Goal: Task Accomplishment & Management: Manage account settings

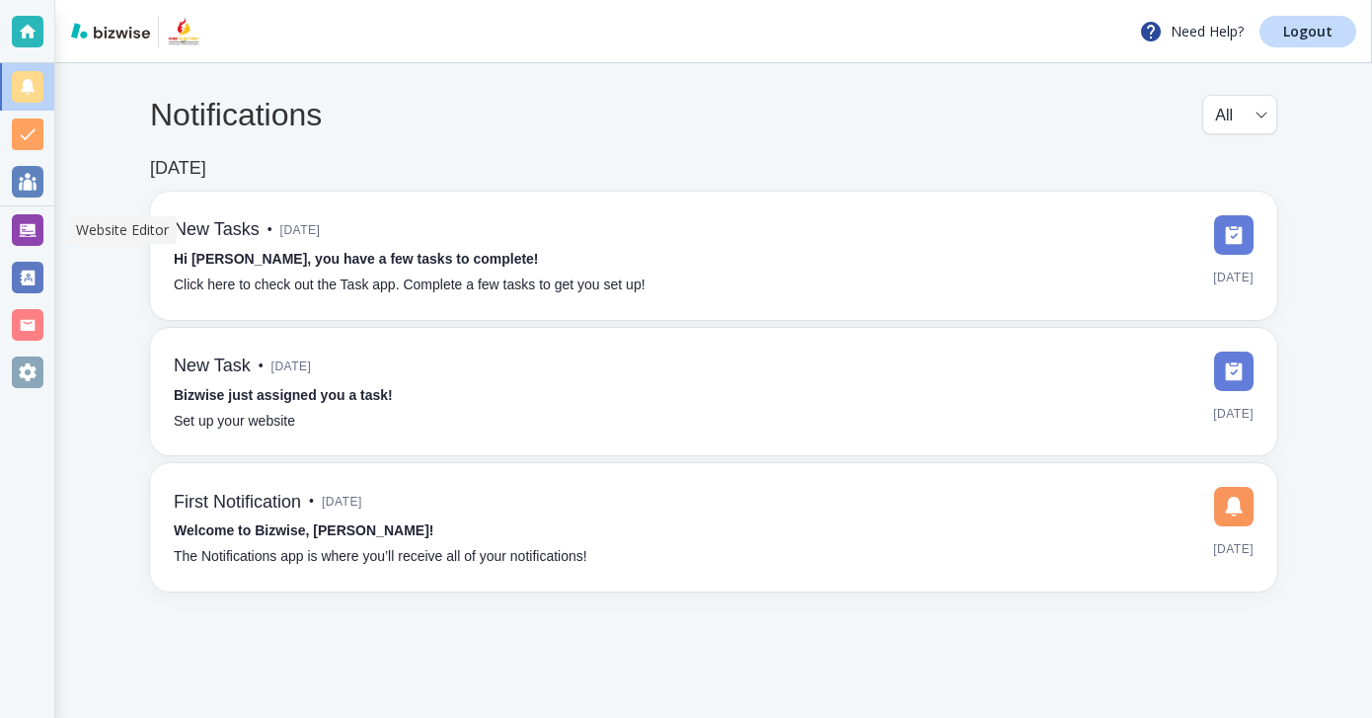
click at [30, 216] on div at bounding box center [28, 230] width 32 height 32
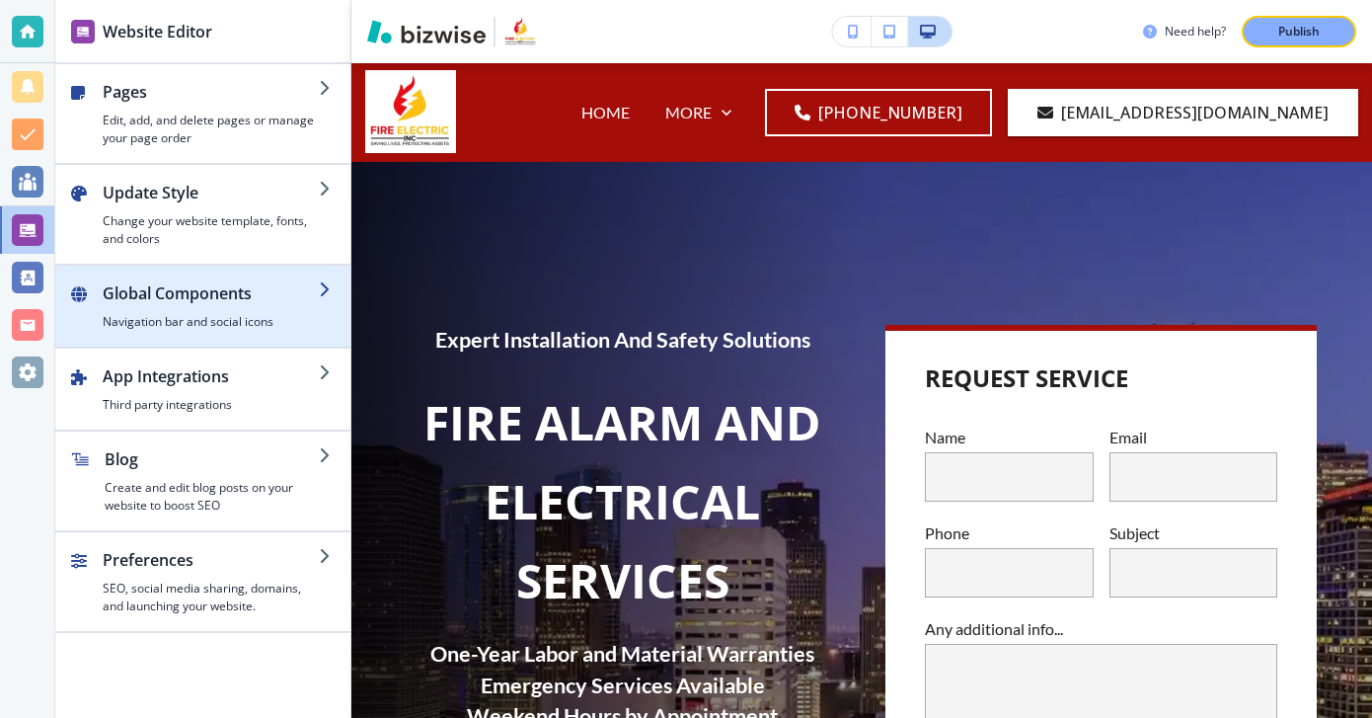
click at [251, 330] on button "Global Components Navigation bar and social icons" at bounding box center [202, 306] width 295 height 81
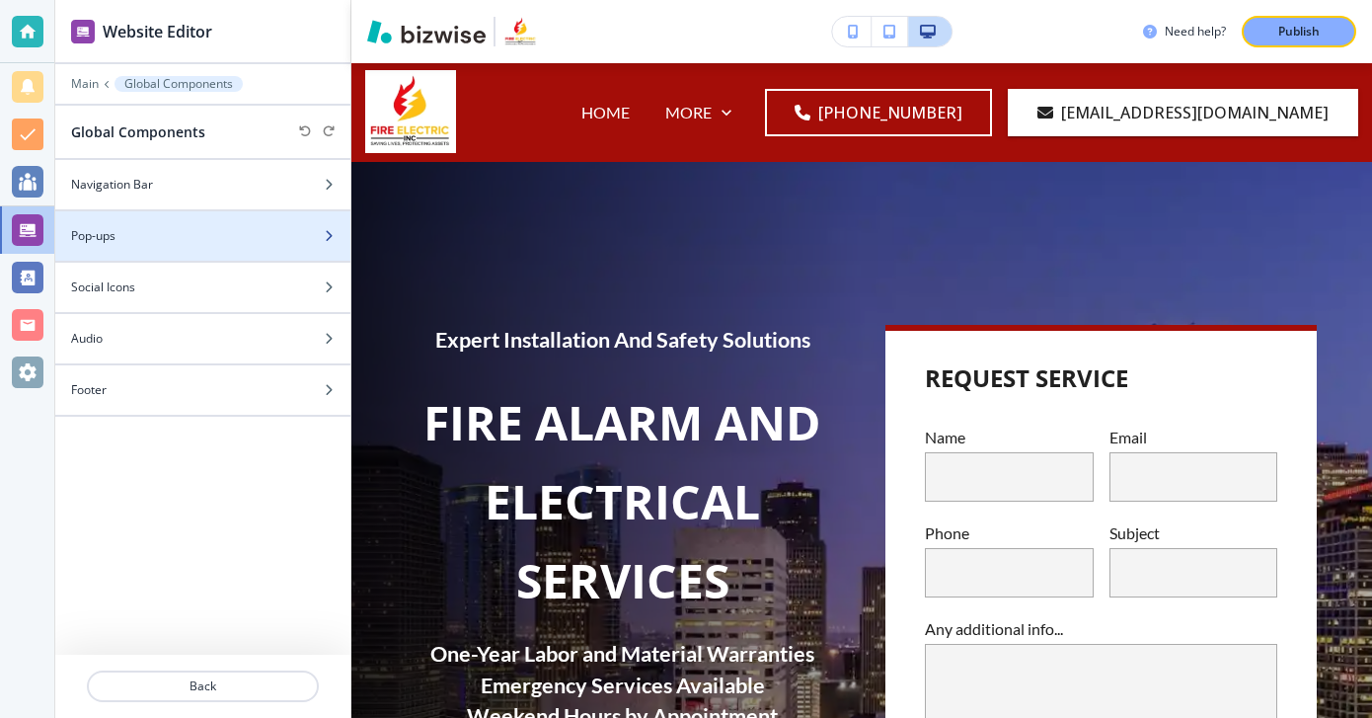
click at [215, 246] on div at bounding box center [202, 253] width 295 height 16
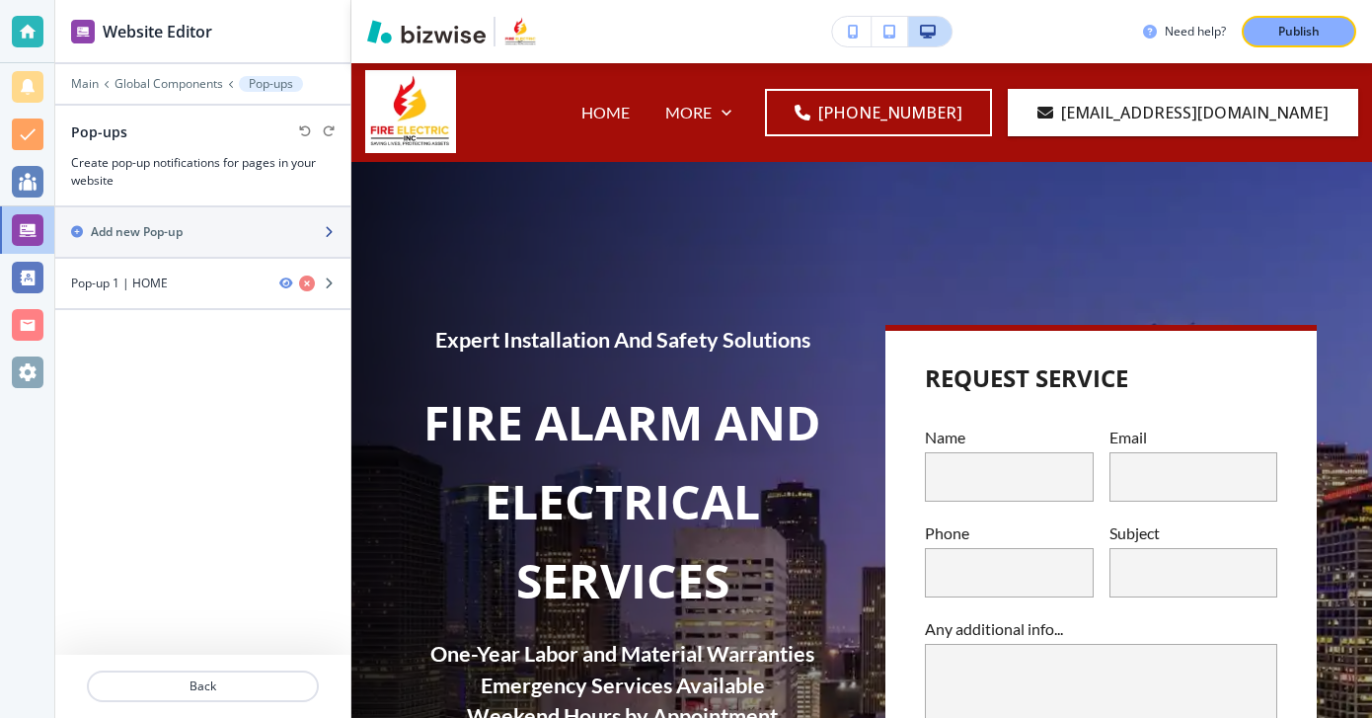
click at [200, 231] on div "Add new Pop-up" at bounding box center [181, 232] width 252 height 18
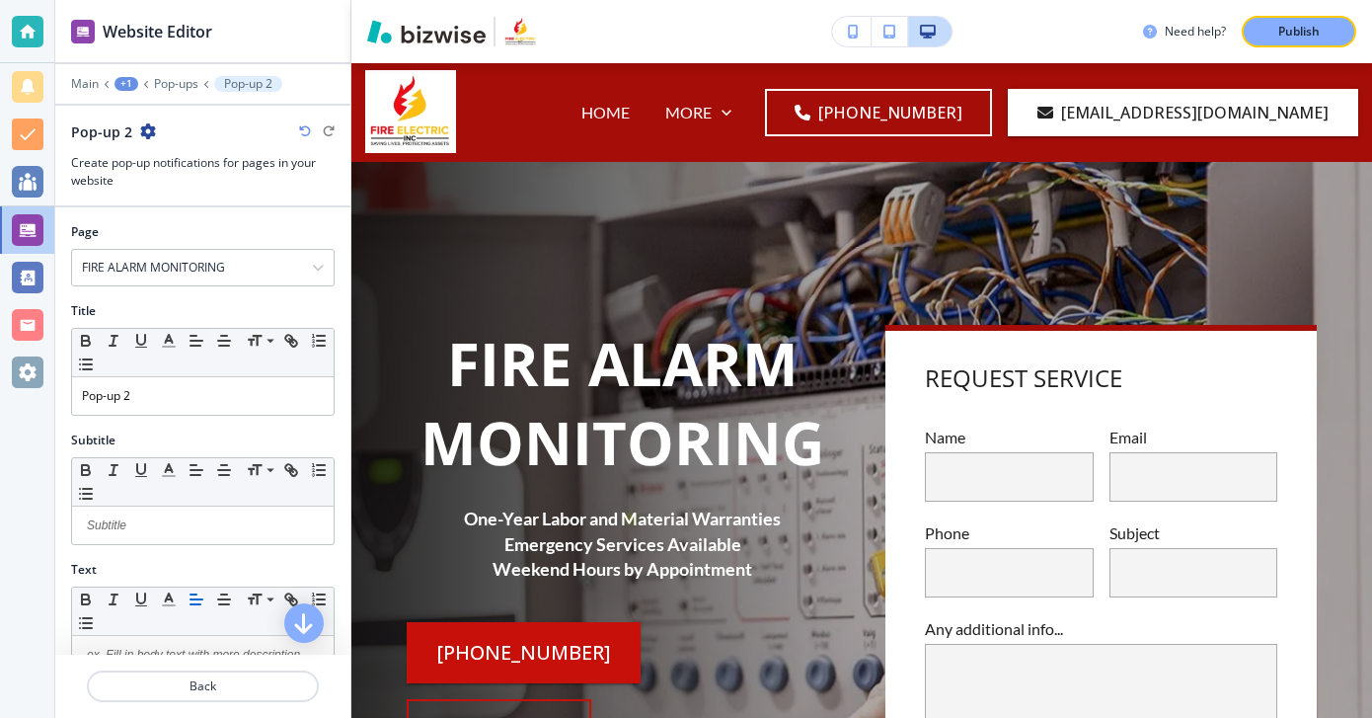
click at [144, 123] on icon "button" at bounding box center [148, 131] width 16 height 16
click at [202, 160] on p "Delete Section" at bounding box center [201, 166] width 101 height 18
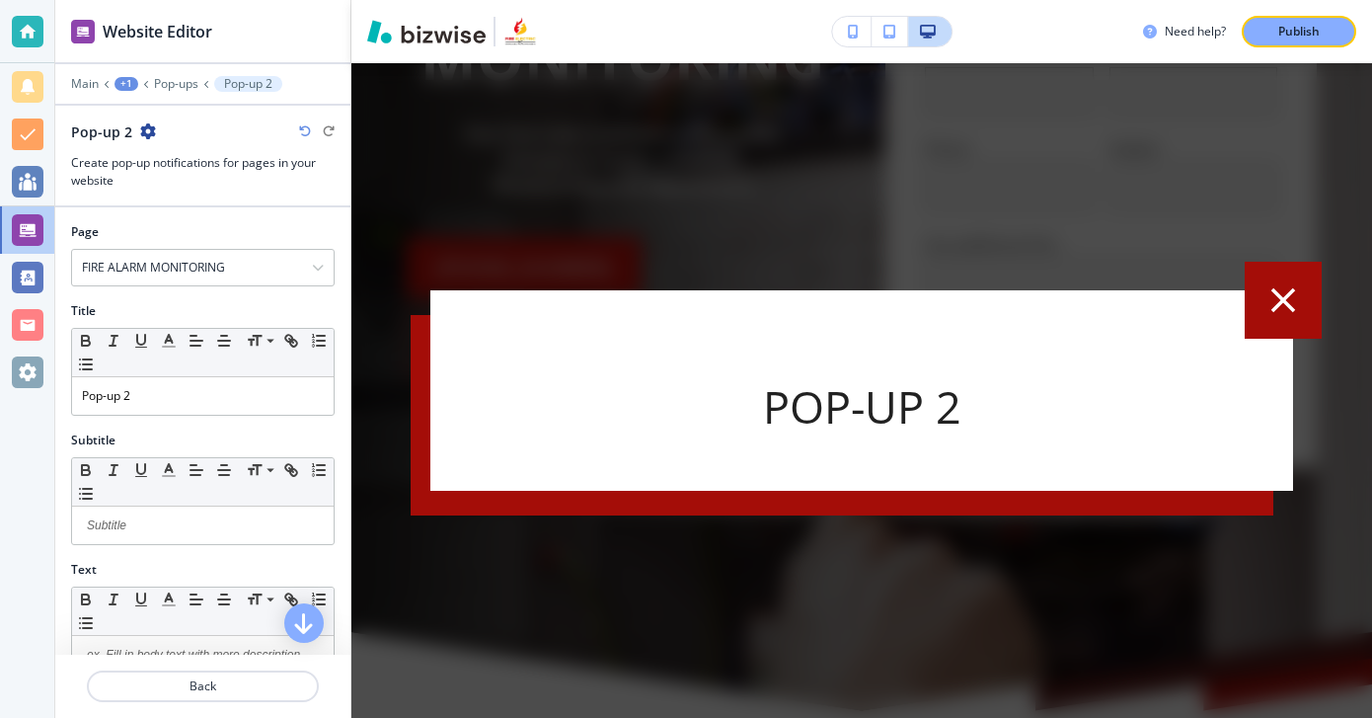
click at [155, 130] on div "Pop-up 2" at bounding box center [203, 131] width 264 height 21
click at [149, 128] on icon "button" at bounding box center [148, 131] width 16 height 16
click at [248, 179] on button "Delete Section" at bounding box center [201, 166] width 126 height 36
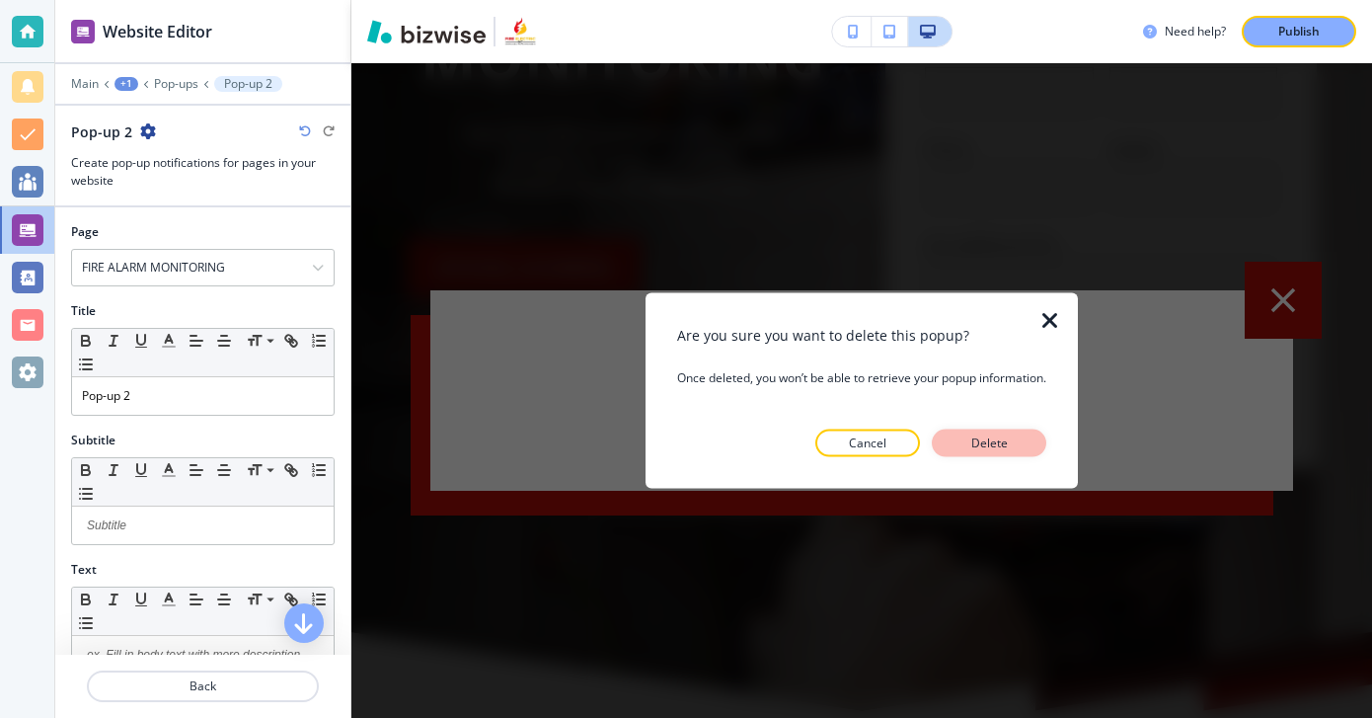
click at [991, 444] on p "Delete" at bounding box center [988, 443] width 47 height 18
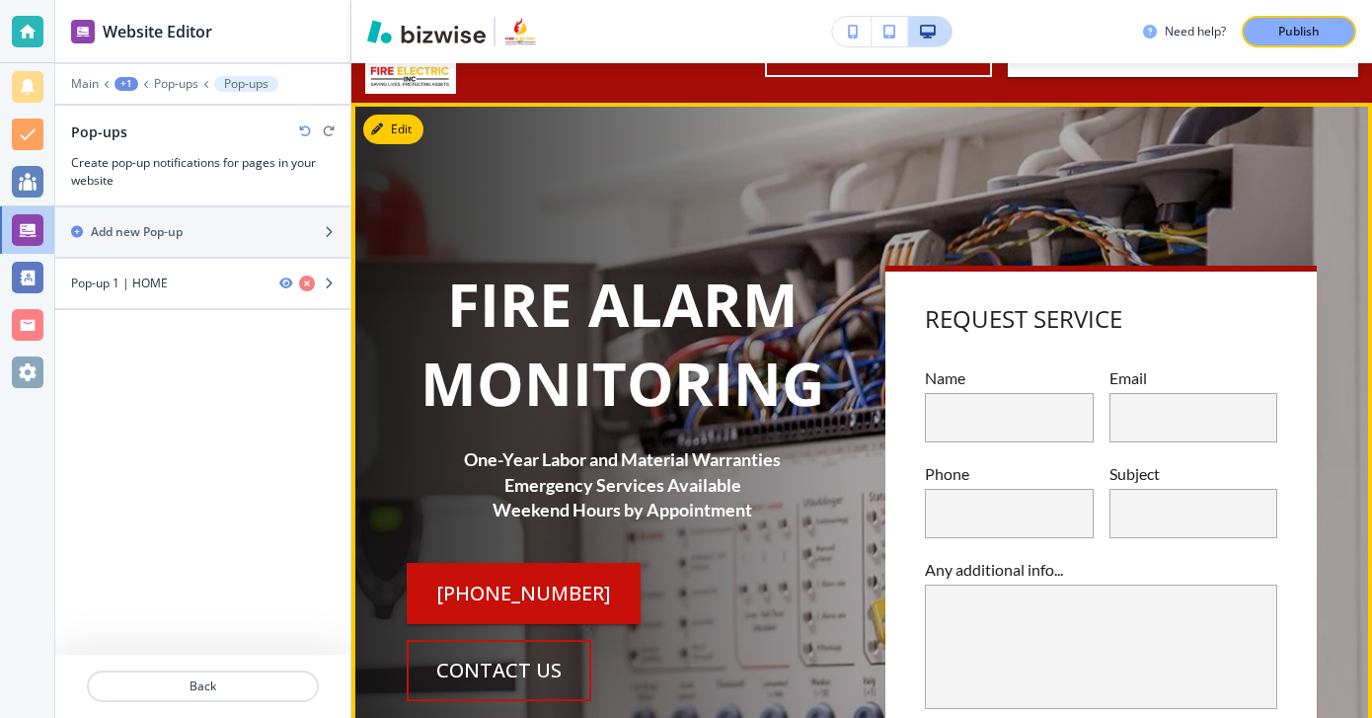
scroll to position [3, 0]
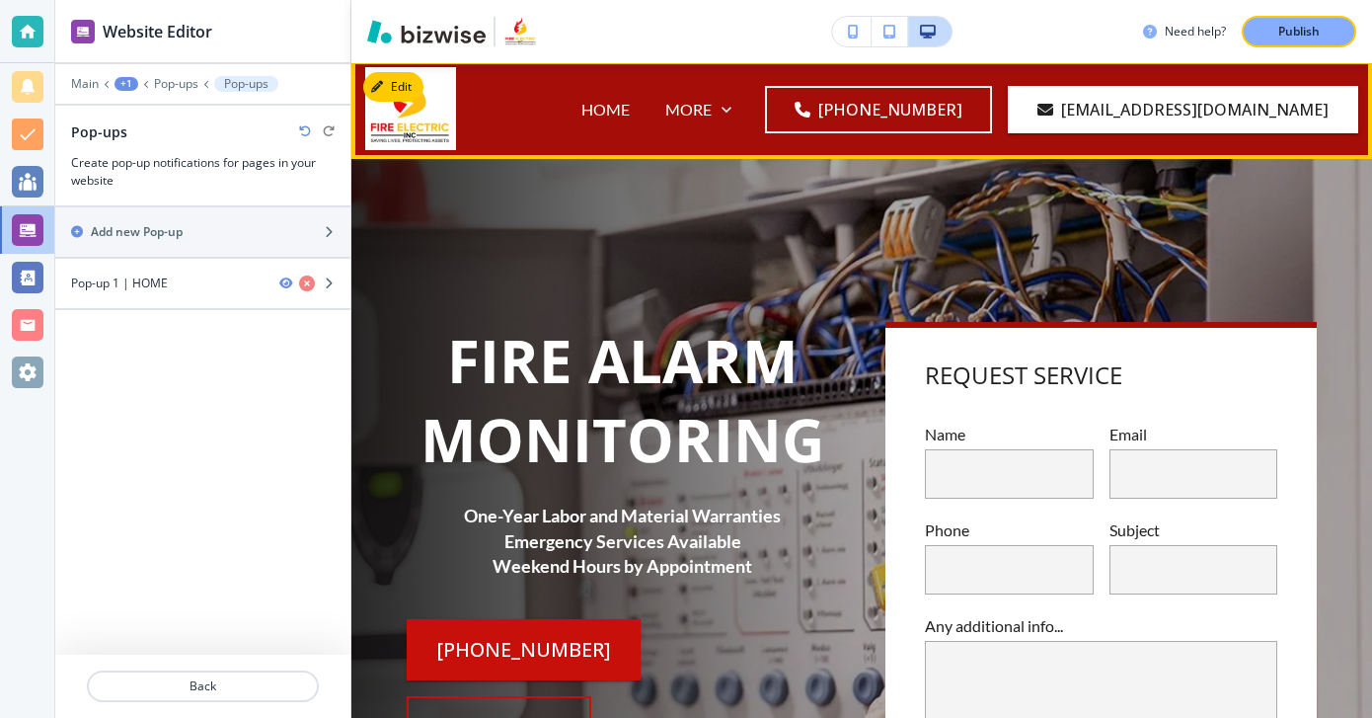
click at [648, 140] on div "HOME" at bounding box center [606, 109] width 84 height 79
click at [630, 112] on p "HOME" at bounding box center [605, 109] width 48 height 23
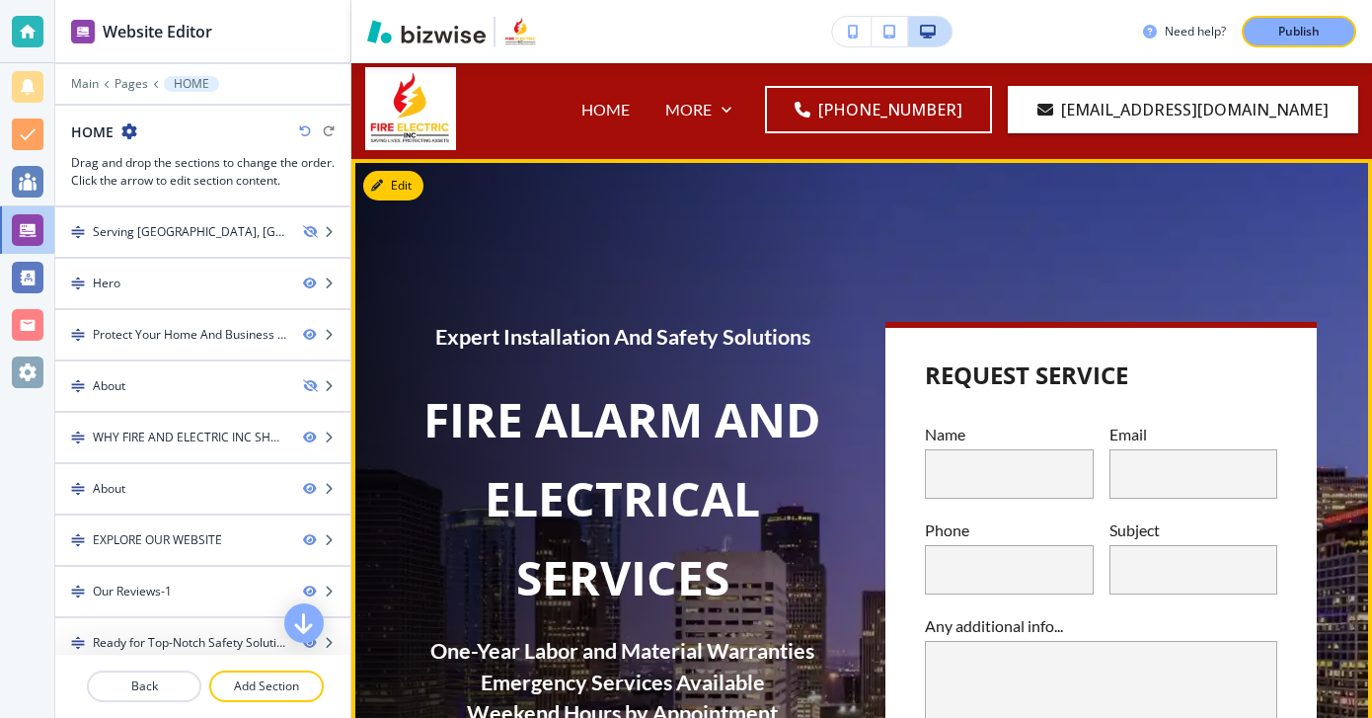
scroll to position [0, 0]
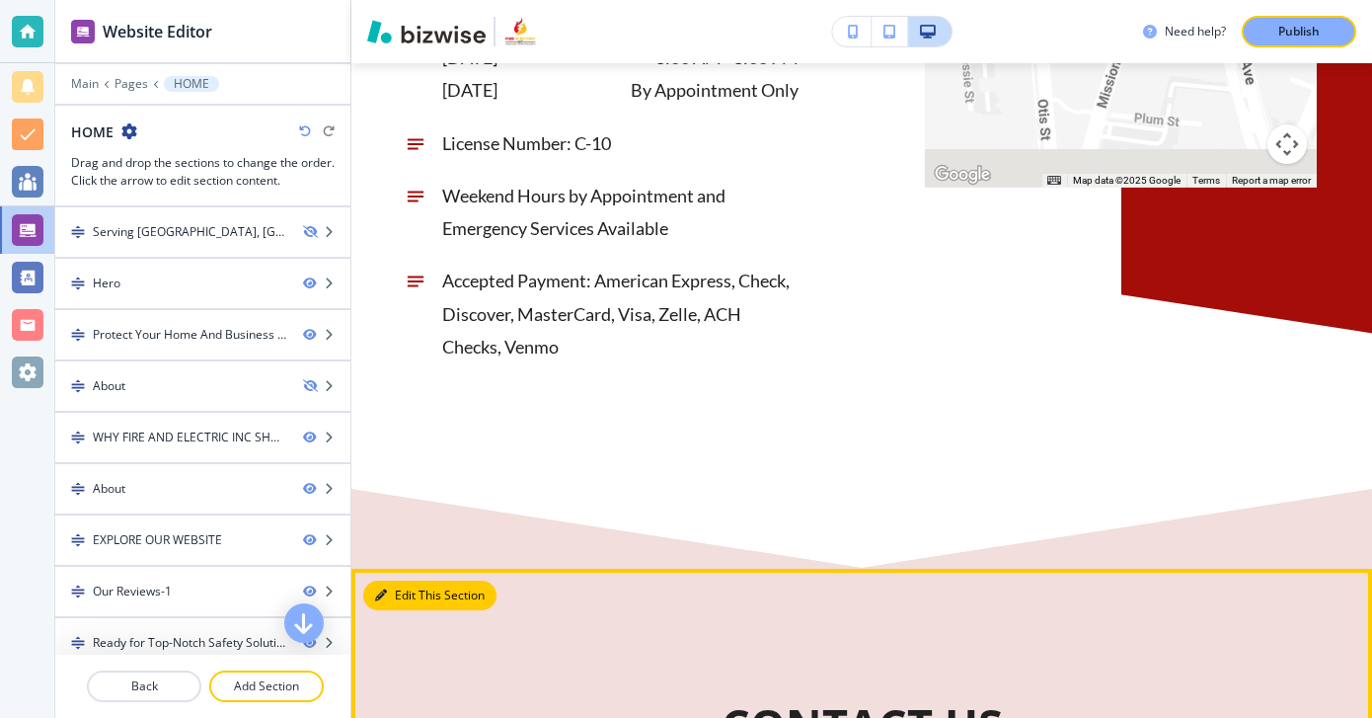
click at [413, 580] on button "Edit This Section" at bounding box center [429, 595] width 133 height 30
